Goal: Navigation & Orientation: Find specific page/section

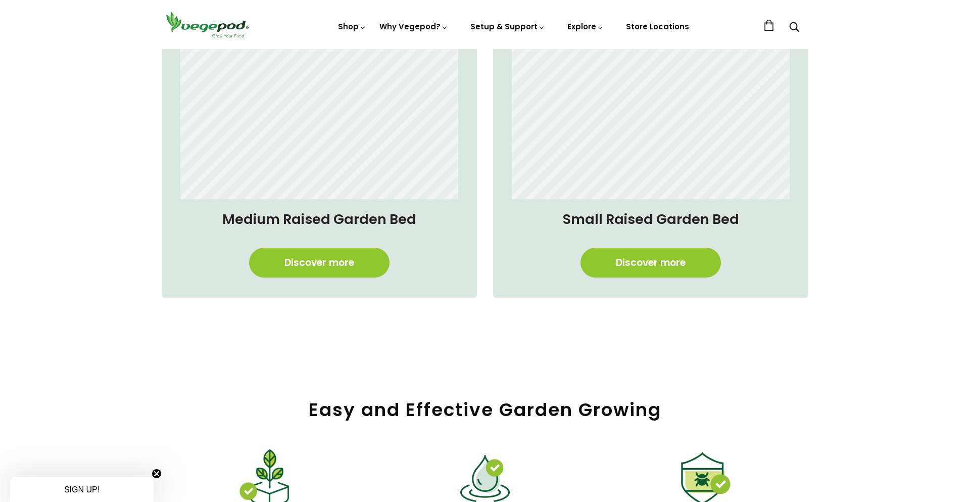
scroll to position [940, 0]
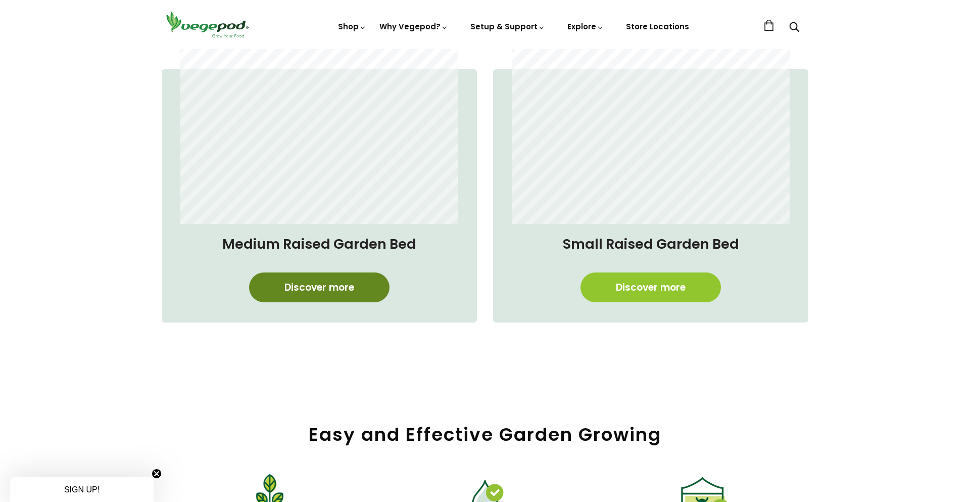
click at [340, 282] on link "Discover more" at bounding box center [319, 287] width 141 height 30
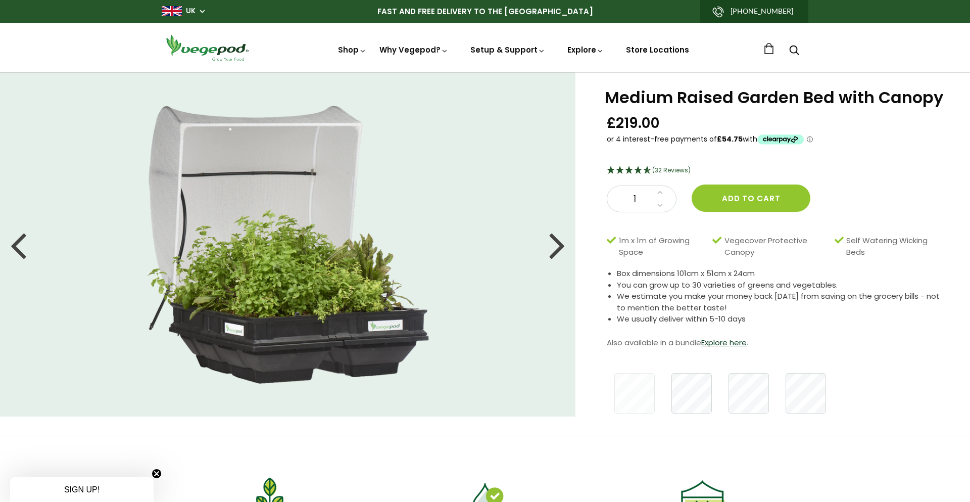
click at [119, 261] on li at bounding box center [288, 245] width 576 height 278
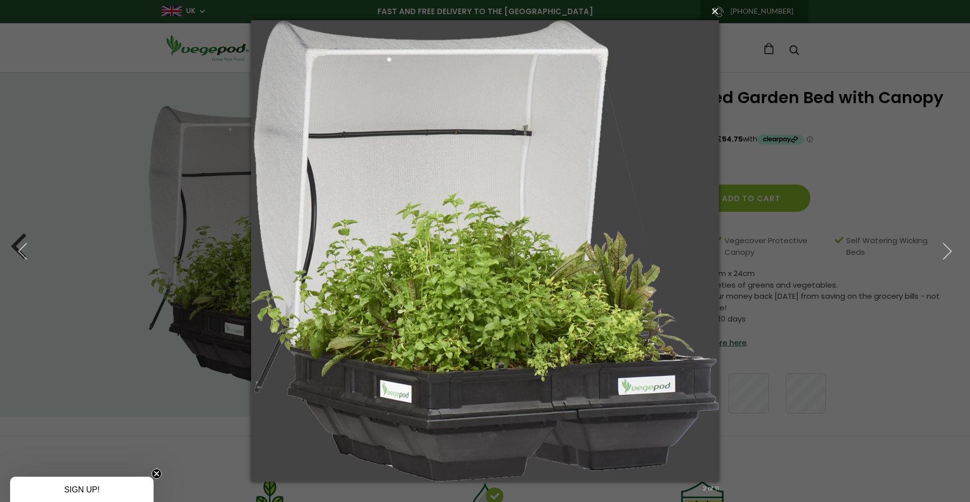
click at [714, 14] on button "×" at bounding box center [488, 11] width 468 height 22
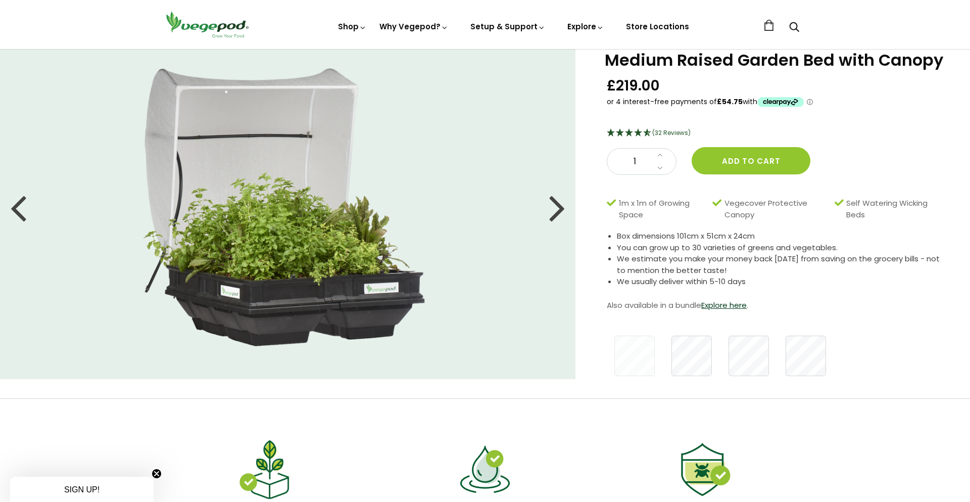
scroll to position [43, 0]
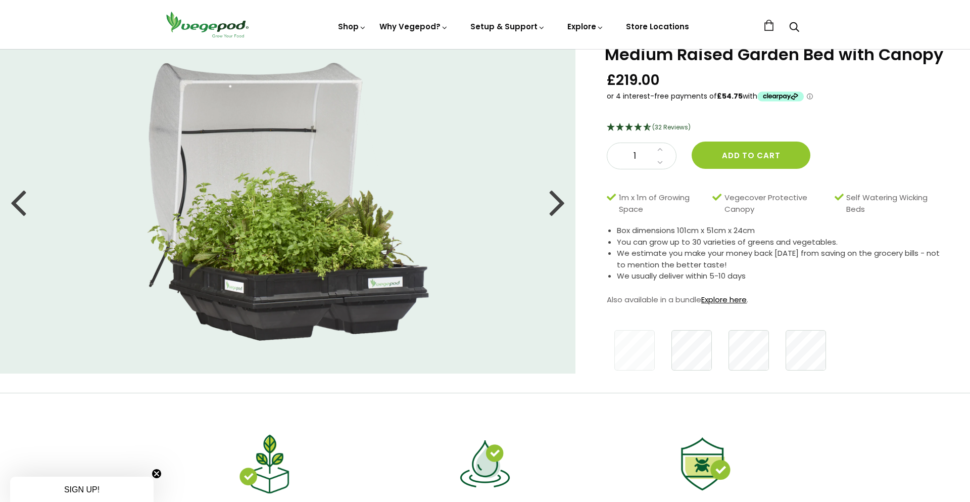
click at [743, 299] on link "Explore here" at bounding box center [724, 299] width 45 height 11
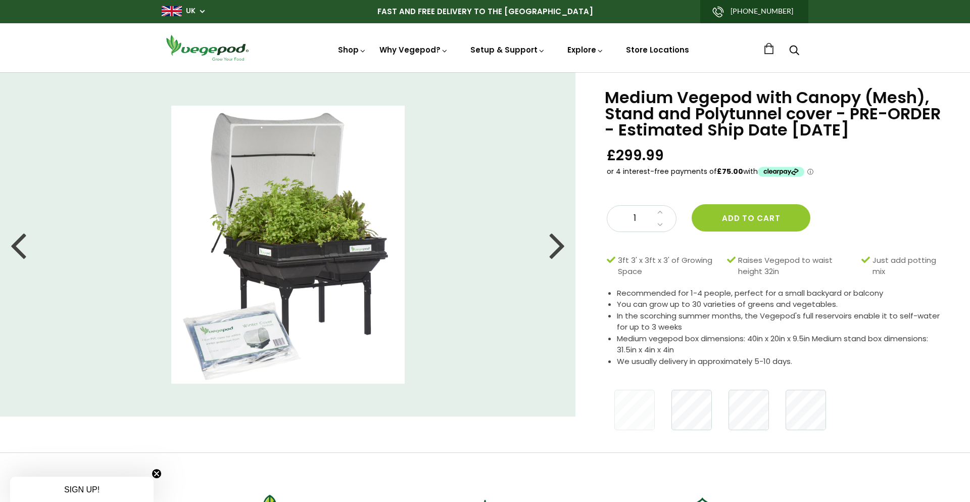
click at [563, 248] on div at bounding box center [557, 244] width 16 height 45
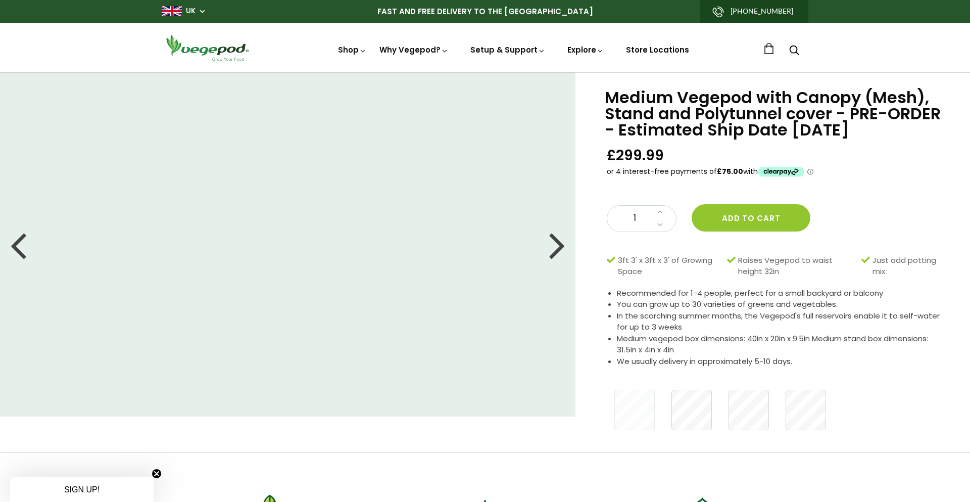
click at [560, 245] on div at bounding box center [557, 244] width 16 height 45
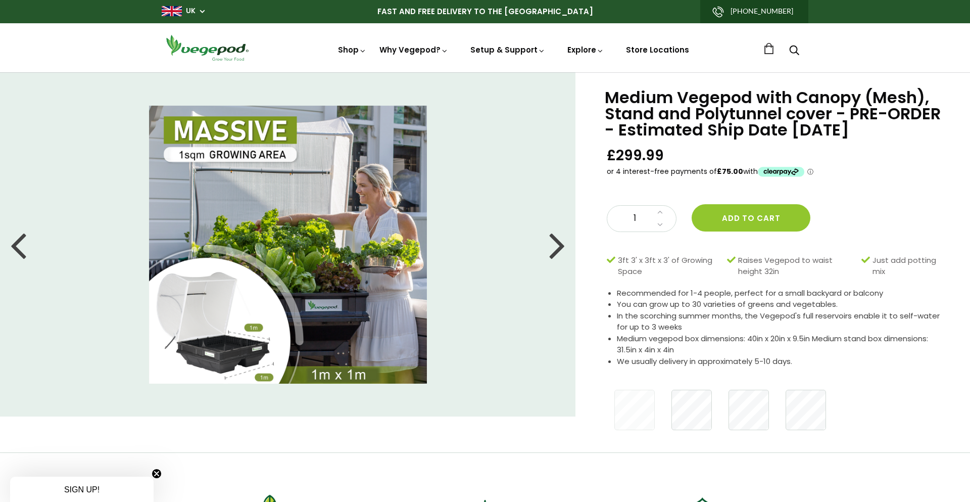
click at [560, 245] on div at bounding box center [557, 244] width 16 height 45
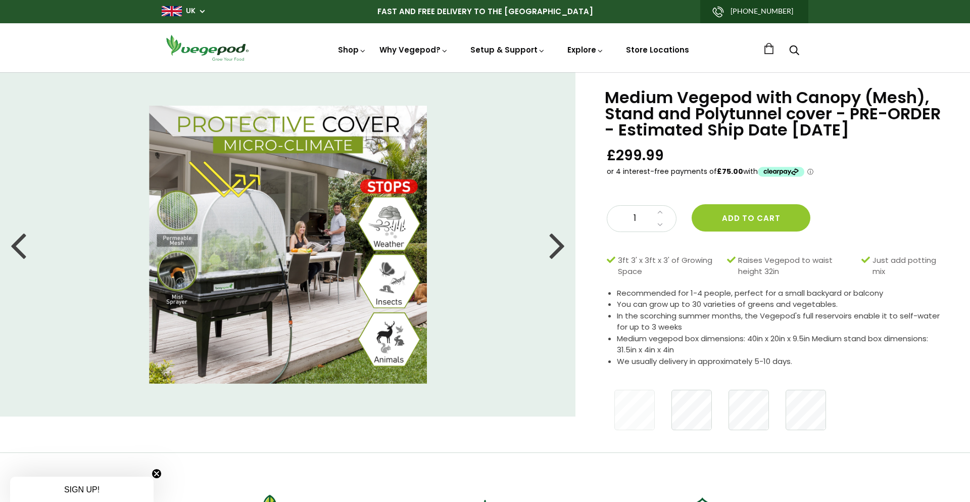
click at [560, 245] on div at bounding box center [557, 244] width 16 height 45
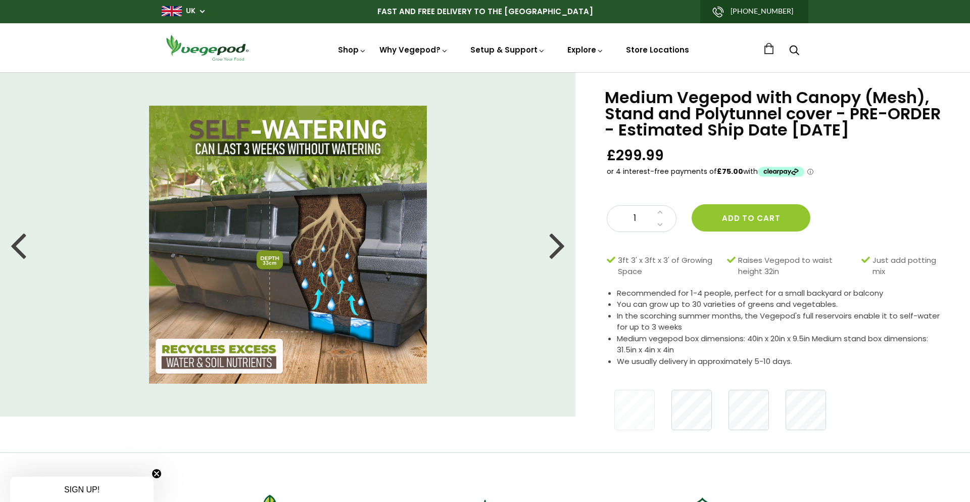
click at [558, 245] on div at bounding box center [557, 244] width 16 height 45
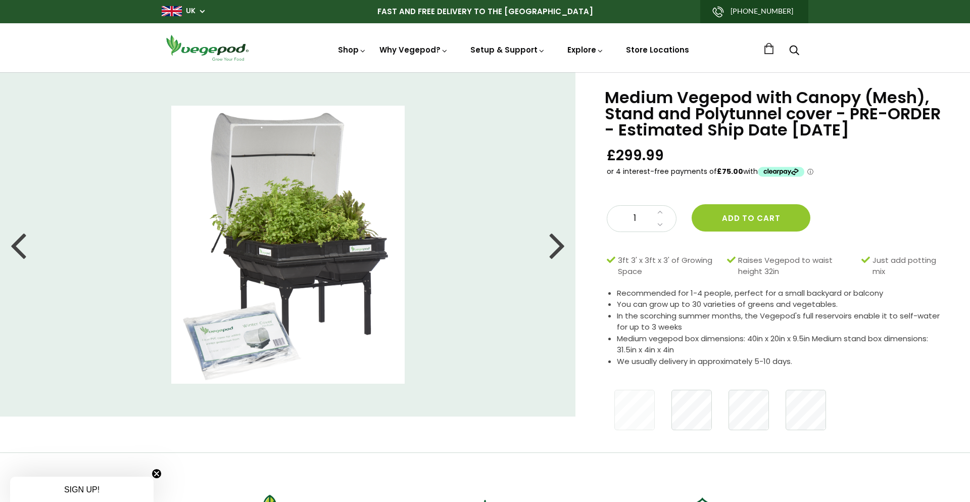
click at [557, 246] on div at bounding box center [557, 244] width 16 height 45
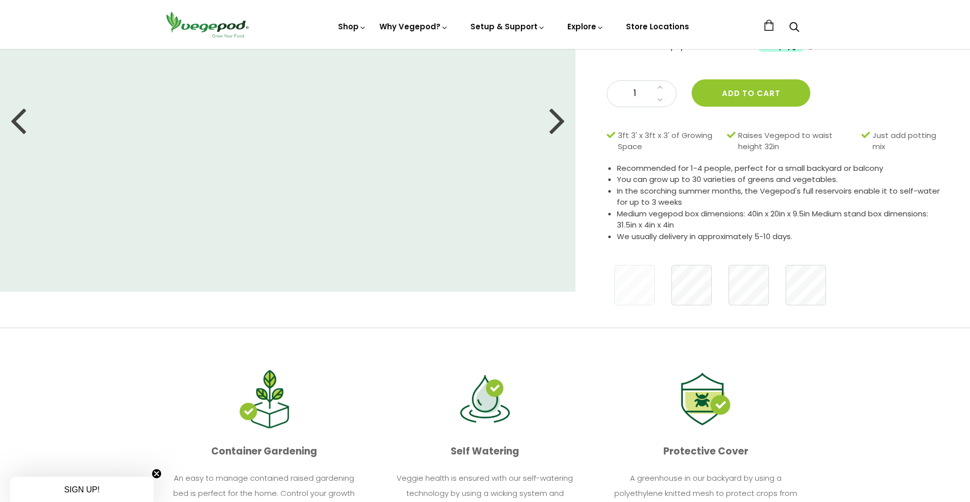
scroll to position [78, 0]
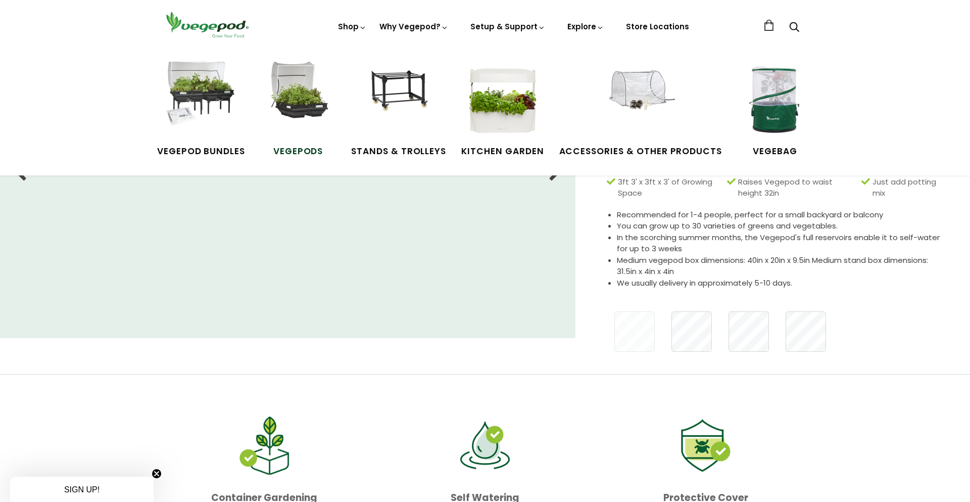
click at [296, 149] on span "Vegepods" at bounding box center [298, 151] width 76 height 13
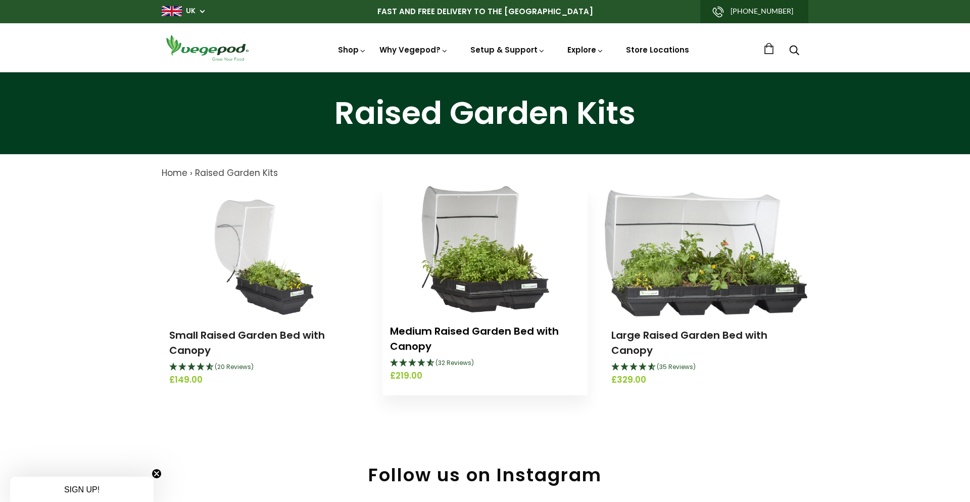
click at [484, 329] on link "Medium Raised Garden Bed with Canopy" at bounding box center [474, 338] width 169 height 29
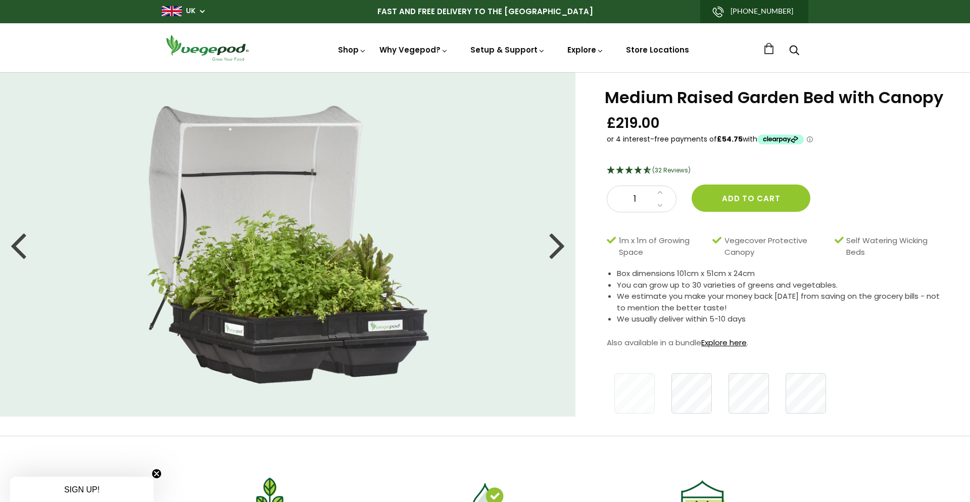
click at [731, 342] on link "Explore here" at bounding box center [724, 342] width 45 height 11
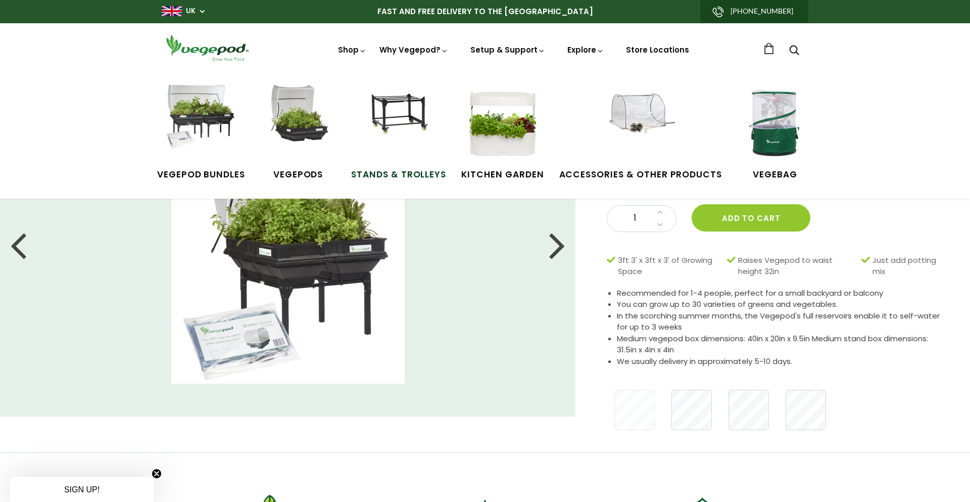
click at [401, 174] on span "Stands & Trolleys" at bounding box center [398, 174] width 95 height 13
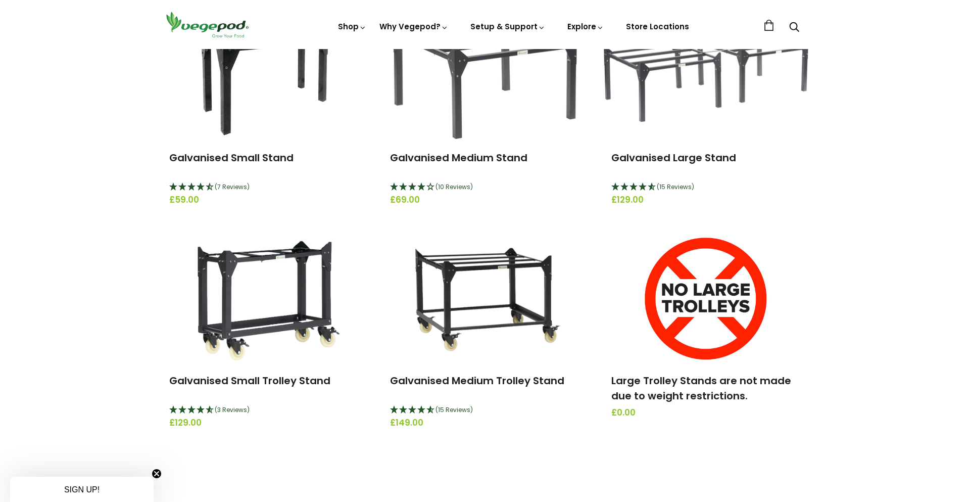
scroll to position [180, 0]
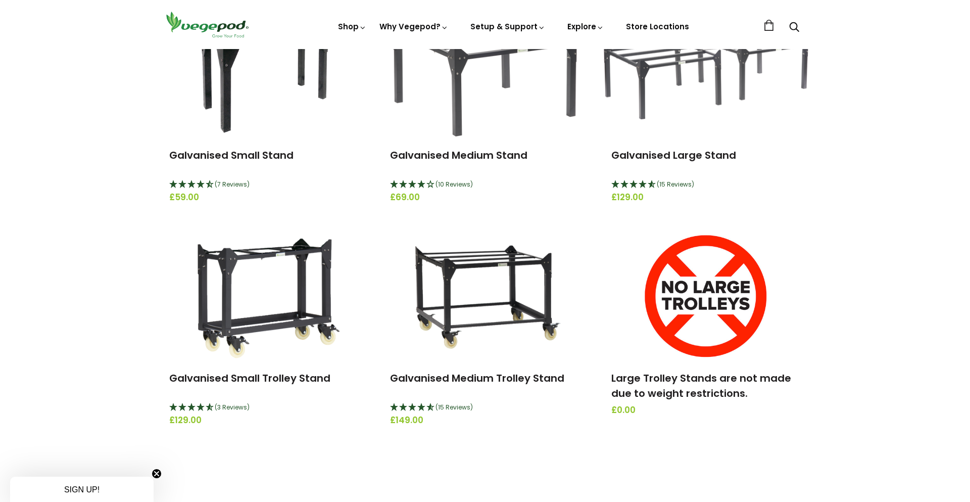
click at [90, 365] on div "Stands & Trolleys Discover elevated, portable raised garden beds with our wheel…" at bounding box center [485, 231] width 970 height 463
click at [104, 372] on div "Stands & Trolleys Discover elevated, portable raised garden beds with our wheel…" at bounding box center [485, 231] width 970 height 463
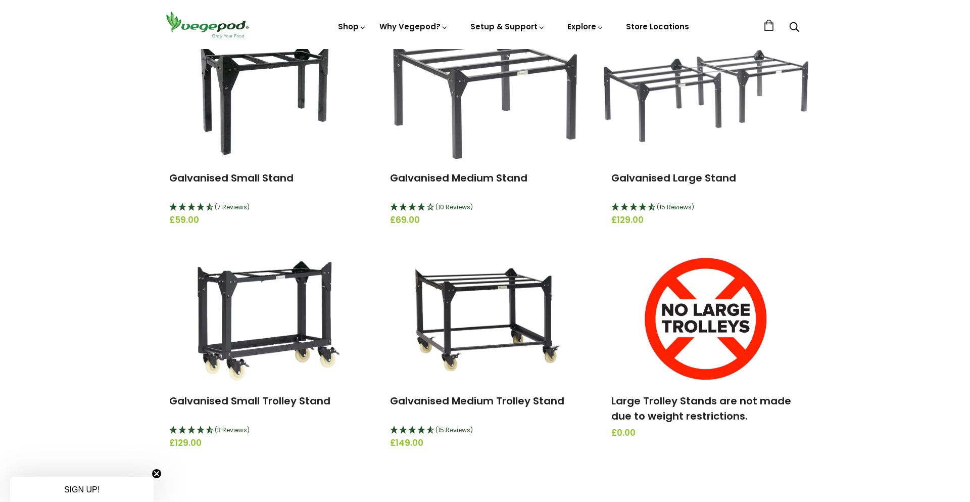
scroll to position [140, 0]
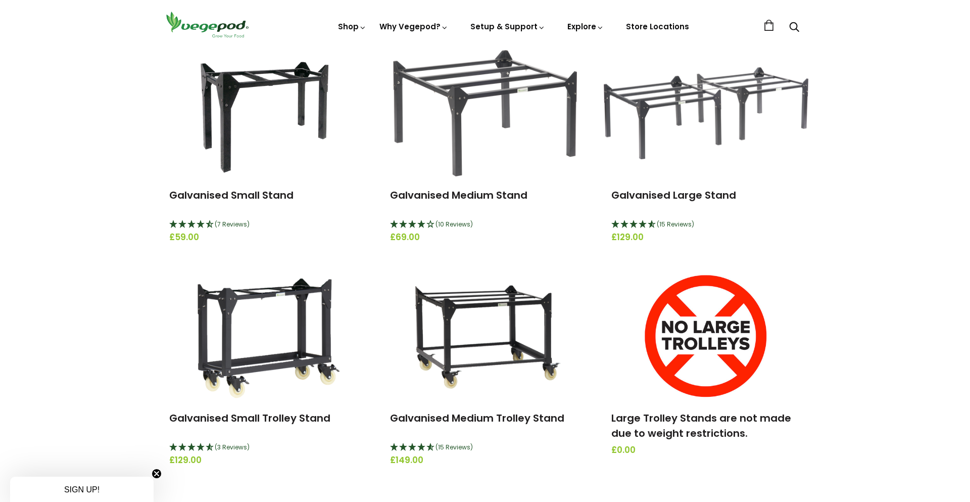
click at [104, 372] on div "Stands & Trolleys Discover elevated, portable raised garden beds with our wheel…" at bounding box center [485, 271] width 970 height 463
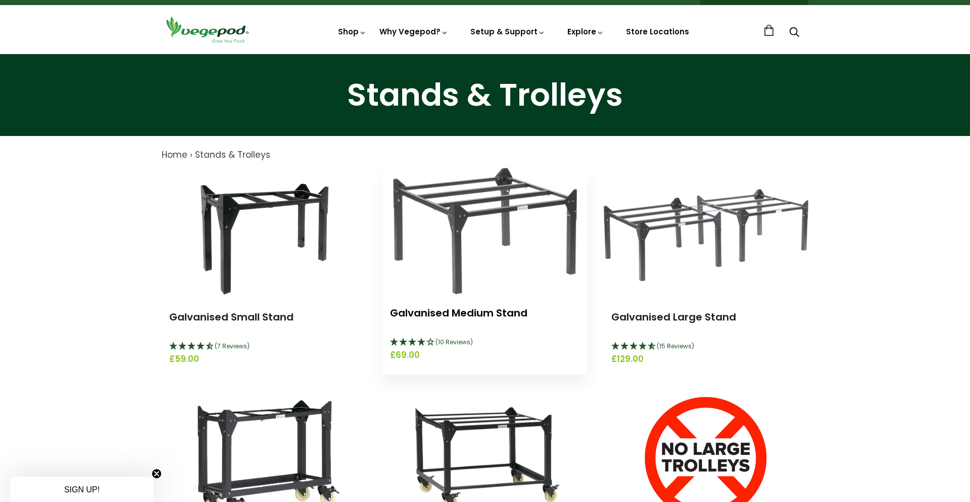
scroll to position [17, 0]
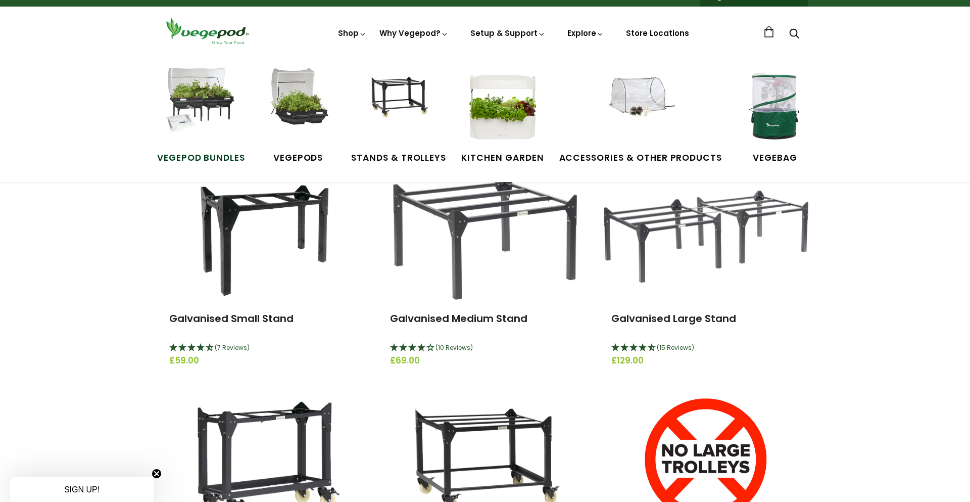
click at [201, 156] on span "Vegepod Bundles" at bounding box center [201, 158] width 88 height 13
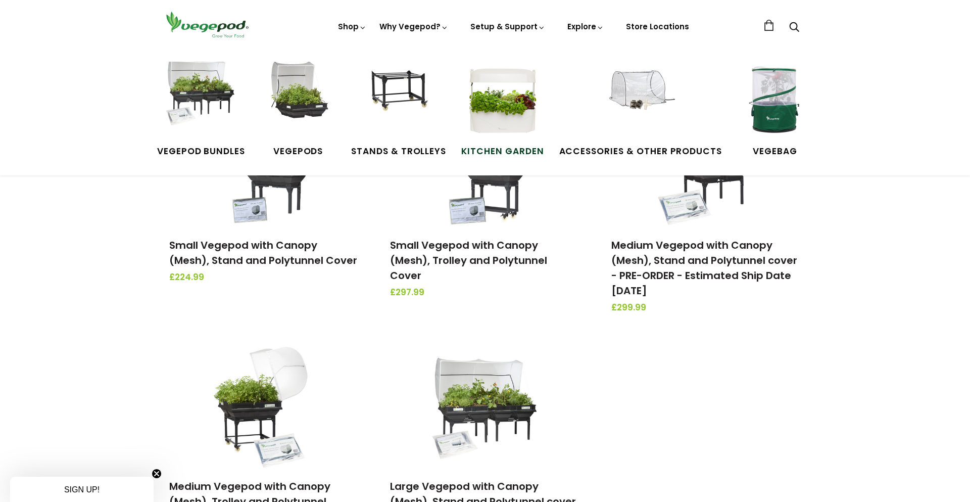
click at [498, 150] on span "Kitchen Garden" at bounding box center [502, 151] width 82 height 13
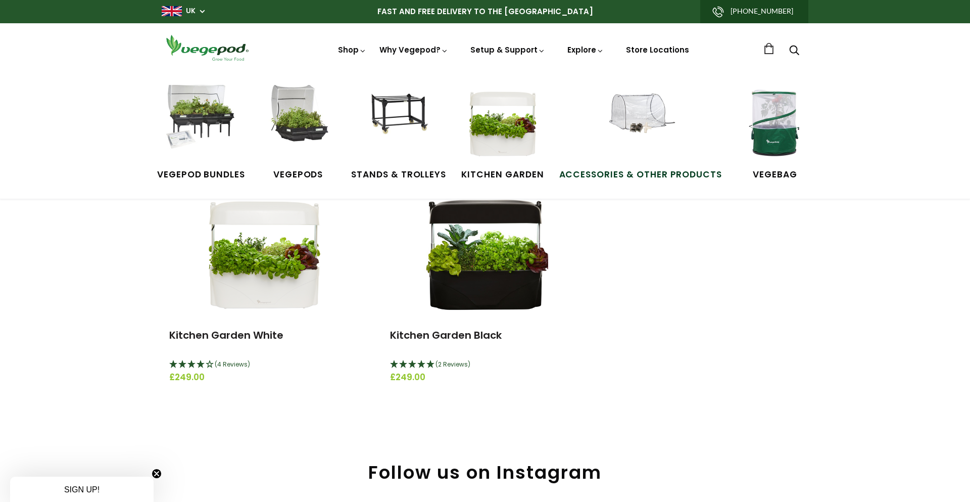
click at [640, 172] on span "Accessories & Other Products" at bounding box center [641, 174] width 163 height 13
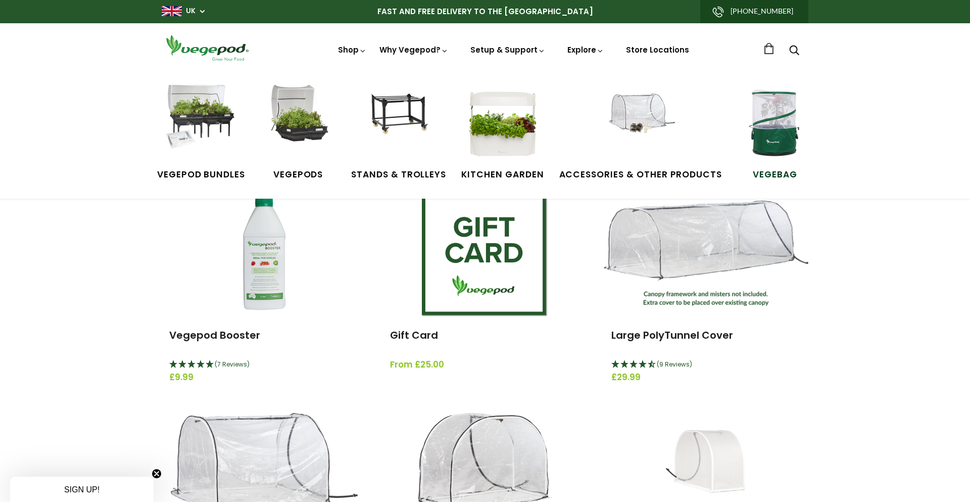
click at [774, 174] on span "VegeBag" at bounding box center [775, 174] width 76 height 13
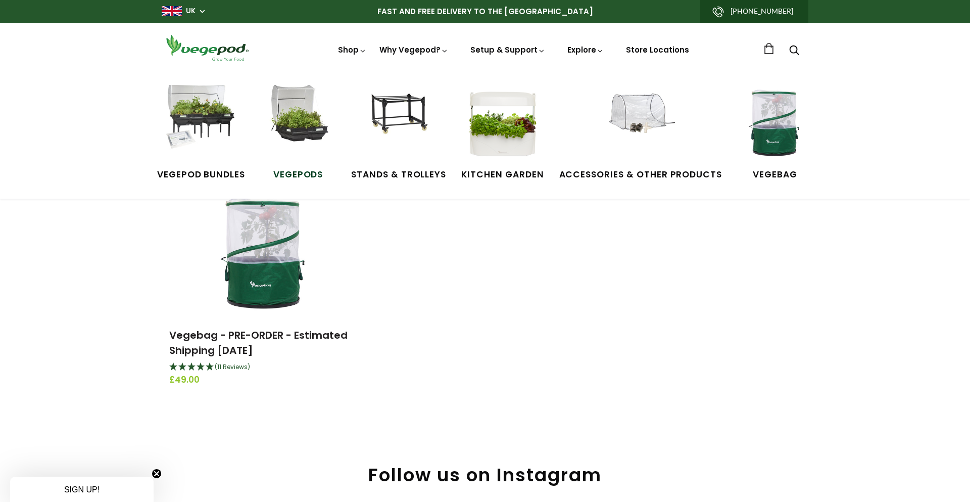
click at [296, 174] on span "Vegepods" at bounding box center [298, 174] width 76 height 13
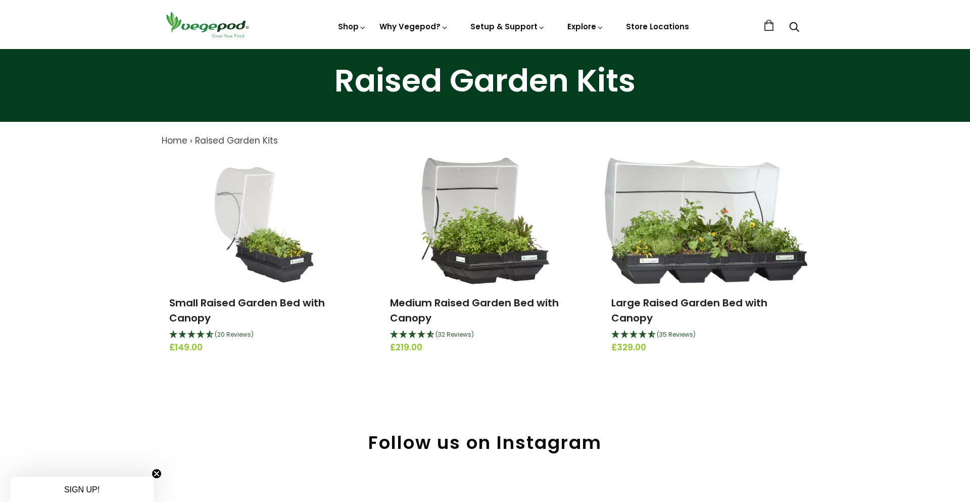
scroll to position [25, 0]
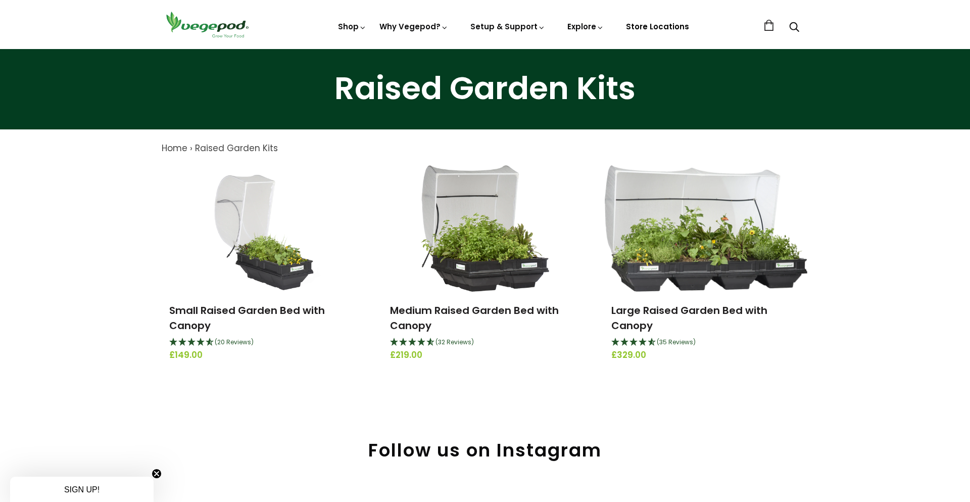
click at [646, 26] on link "Store Locations" at bounding box center [657, 26] width 63 height 11
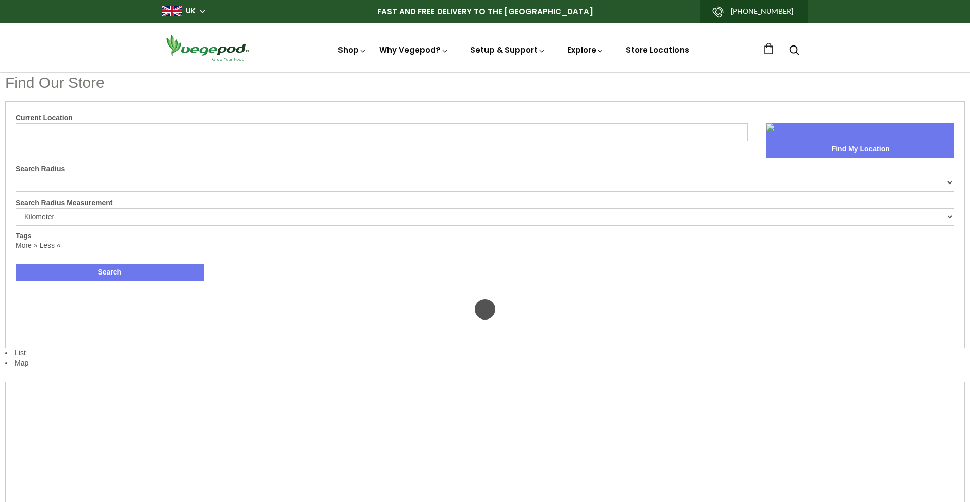
click at [547, 153] on div "Current Location Find My Location" at bounding box center [485, 135] width 939 height 44
select select "m"
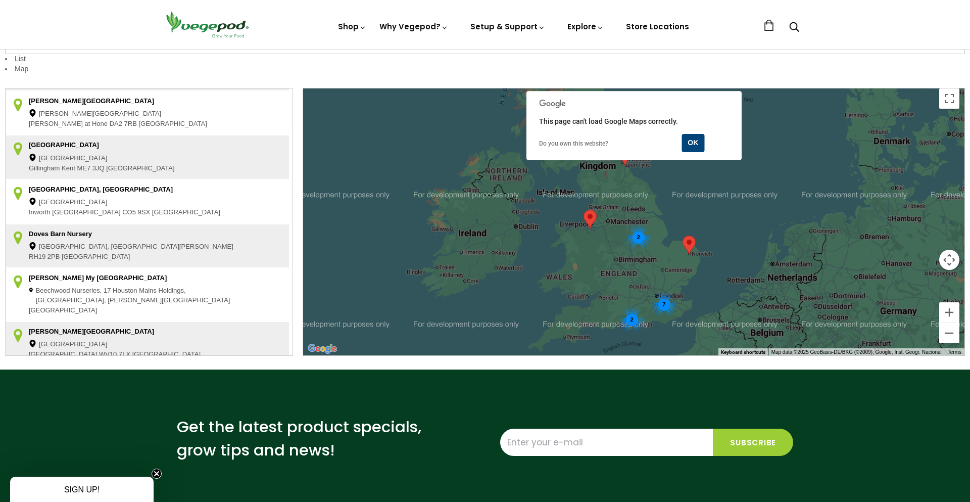
scroll to position [406, 0]
